Goal: Use online tool/utility: Use online tool/utility

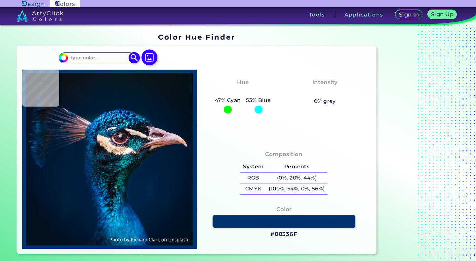
click at [88, 56] on input at bounding box center [98, 57] width 61 height 9
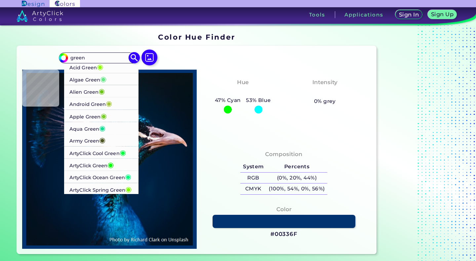
type input "green"
click at [82, 130] on p "Aqua Green ◉" at bounding box center [87, 128] width 36 height 12
type input "#12e193"
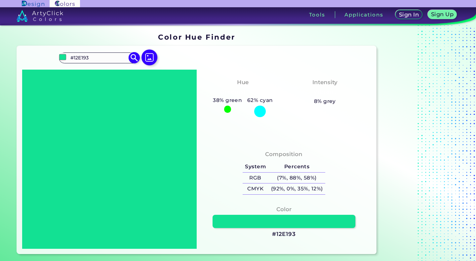
click at [109, 58] on input "#12E193" at bounding box center [98, 57] width 61 height 9
type input "#"
type input "e"
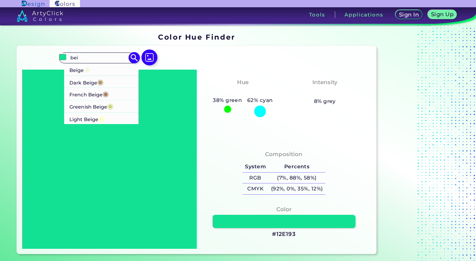
type input "bei"
click at [74, 69] on p "Beige ◉" at bounding box center [79, 69] width 21 height 12
type input "#f5f5dc"
type input "#F5F5DC"
